Goal: Information Seeking & Learning: Learn about a topic

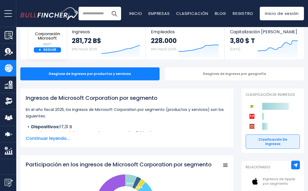
scroll to position [34, 0]
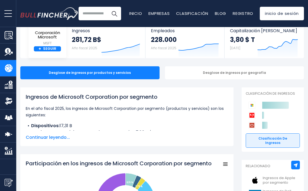
click at [62, 141] on span "Continuar leyendo..." at bounding box center [127, 137] width 202 height 7
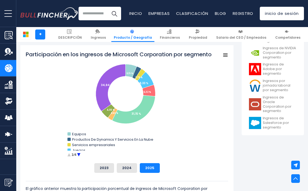
scroll to position [248, 0]
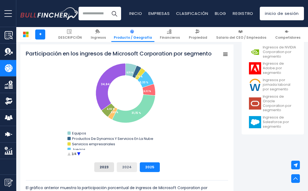
click at [127, 172] on button "2024" at bounding box center [127, 168] width 20 height 10
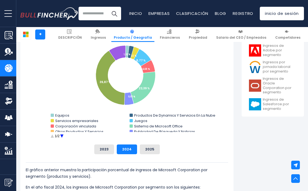
scroll to position [266, 0]
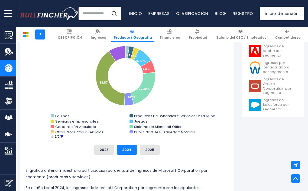
click at [56, 139] on text "1/2" at bounding box center [57, 137] width 5 height 4
click at [106, 155] on button "2023" at bounding box center [104, 150] width 20 height 10
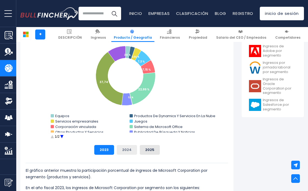
click at [127, 155] on button "2024" at bounding box center [127, 150] width 20 height 10
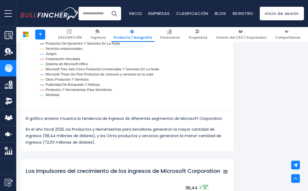
scroll to position [673, 0]
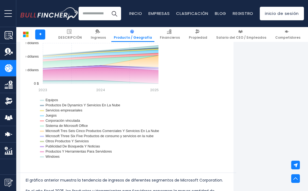
click at [198, 83] on div "Created with Highcharts 12.1.2 Chart context menu Tendencias de ingresos de los…" at bounding box center [127, 96] width 202 height 135
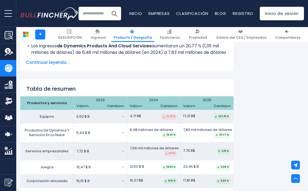
scroll to position [1026, 0]
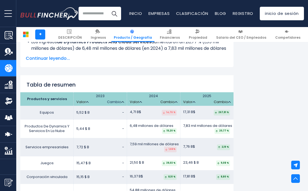
click at [117, 103] on link "Cambio" at bounding box center [115, 102] width 17 height 5
click at [124, 105] on th "2023 Valor Cambio" at bounding box center [100, 99] width 53 height 14
click at [85, 105] on link "Valor" at bounding box center [82, 102] width 12 height 5
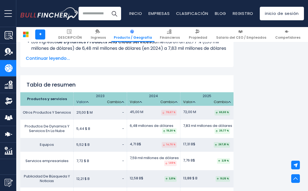
click at [85, 105] on link "Valor" at bounding box center [82, 102] width 12 height 5
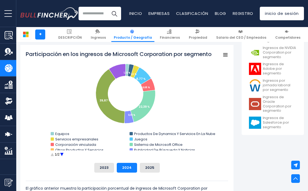
scroll to position [251, 0]
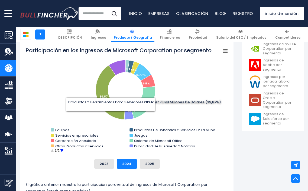
drag, startPoint x: 49, startPoint y: 64, endPoint x: 111, endPoint y: 127, distance: 88.7
click at [111, 128] on rect "Participación en los ingresos de Microsoft Corporation por segmento" at bounding box center [127, 101] width 202 height 108
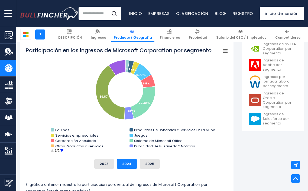
drag, startPoint x: 218, startPoint y: 4, endPoint x: 191, endPoint y: 96, distance: 96.8
click at [191, 96] on rect "Participación en los ingresos de Microsoft Corporation por segmento" at bounding box center [127, 101] width 202 height 108
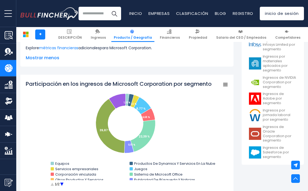
scroll to position [226, 0]
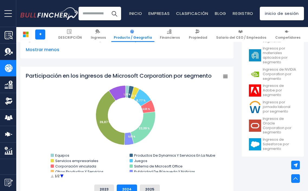
click at [224, 78] on icon "Participación en los ingresos de Microsoft Corporation por segmento" at bounding box center [226, 76] width 4 height 3
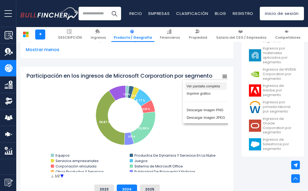
click at [215, 90] on li "Ver pantalla completa" at bounding box center [206, 86] width 42 height 8
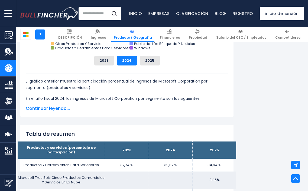
scroll to position [369, 0]
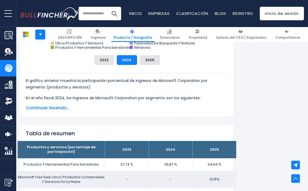
click at [62, 111] on span "Continuar leyendo..." at bounding box center [127, 108] width 202 height 7
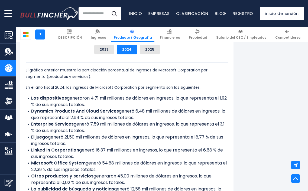
scroll to position [380, 0]
click at [154, 54] on button "2025" at bounding box center [150, 49] width 20 height 10
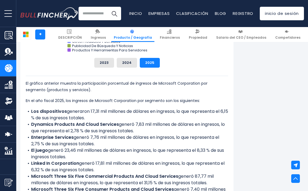
scroll to position [366, 0]
click at [128, 66] on button "2024" at bounding box center [127, 63] width 20 height 10
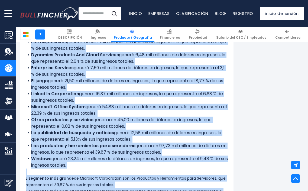
scroll to position [447, 0]
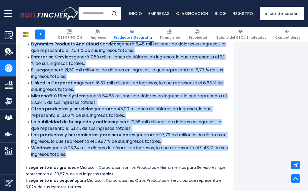
drag, startPoint x: 26, startPoint y: 49, endPoint x: 75, endPoint y: 162, distance: 123.2
click at [75, 162] on div "El gráfico anterior muestra la participación porcentual de ingresos de Microsof…" at bounding box center [127, 92] width 202 height 195
copy div "El gráfico anterior muestra la participación porcentual de ingresos de Microsof…"
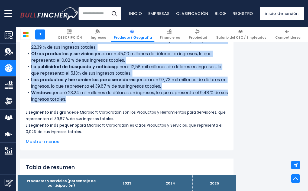
scroll to position [503, 0]
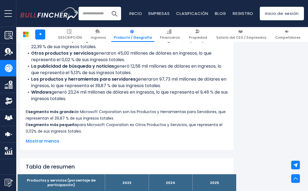
click at [91, 143] on div "El gráfico anterior muestra la participación porcentual de ingresos de Microsof…" at bounding box center [127, 37] width 202 height 213
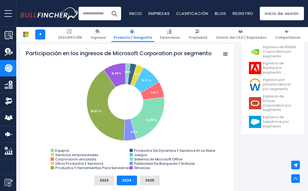
scroll to position [250, 0]
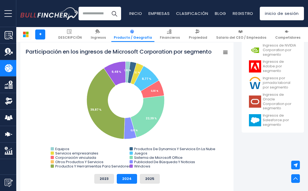
drag, startPoint x: 36, startPoint y: 74, endPoint x: 74, endPoint y: 108, distance: 50.7
click at [74, 108] on rect "Participación en los ingresos de Microsoft Corporation por segmento" at bounding box center [127, 109] width 202 height 122
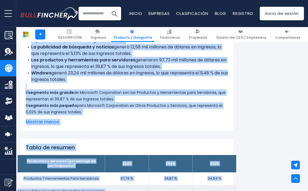
scroll to position [524, 0]
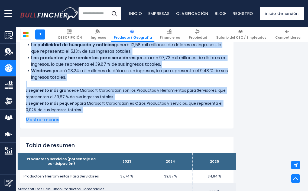
drag, startPoint x: 22, startPoint y: 54, endPoint x: 76, endPoint y: 126, distance: 89.4
copy div "Created with Highcharts 12.1.2 Chart context menu Participación en los ingresos…"
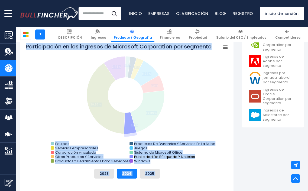
scroll to position [251, 0]
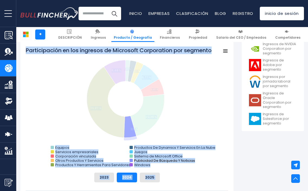
click at [157, 94] on icon "Participación en los ingresos de Microsoft Corporation por segmento" at bounding box center [152, 87] width 23 height 17
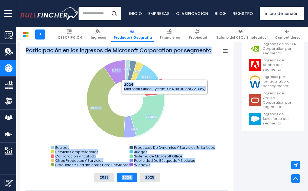
click at [179, 137] on rect "Participación en los ingresos de Microsoft Corporation por segmento" at bounding box center [127, 108] width 202 height 122
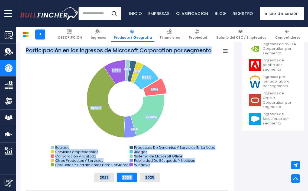
click at [180, 137] on rect "Participación en los ingresos de Microsoft Corporation por segmento" at bounding box center [127, 108] width 202 height 122
click at [195, 99] on rect "Participación en los ingresos de Microsoft Corporation por segmento" at bounding box center [127, 108] width 202 height 122
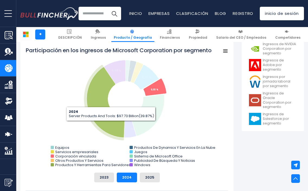
click at [113, 135] on icon "Participación en los ingresos de Microsoft Corporation por segmento" at bounding box center [106, 102] width 38 height 71
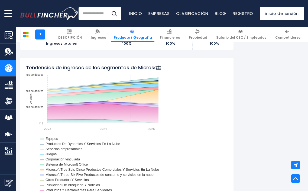
scroll to position [820, 0]
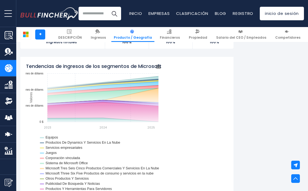
click at [102, 130] on text "2024" at bounding box center [102, 128] width 7 height 4
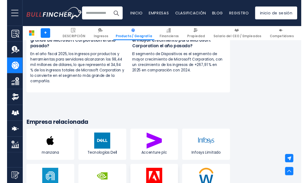
scroll to position [1503, 0]
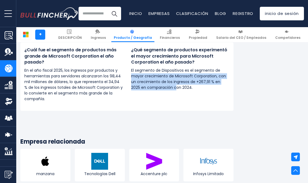
drag, startPoint x: 165, startPoint y: 85, endPoint x: 132, endPoint y: 73, distance: 35.7
click at [132, 73] on p "El segmento de Dispositivos es el segmento de mayor crecimiento de Microsoft Co…" at bounding box center [180, 78] width 99 height 23
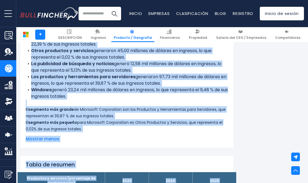
scroll to position [507, 0]
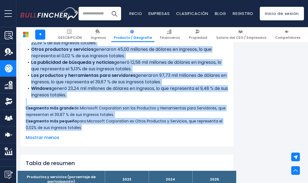
copy div "Created with Highcharts 12.1.2 Chart context menu Participación en los ingresos…"
drag, startPoint x: 24, startPoint y: 56, endPoint x: 108, endPoint y: 135, distance: 115.2
